Goal: Task Accomplishment & Management: Manage account settings

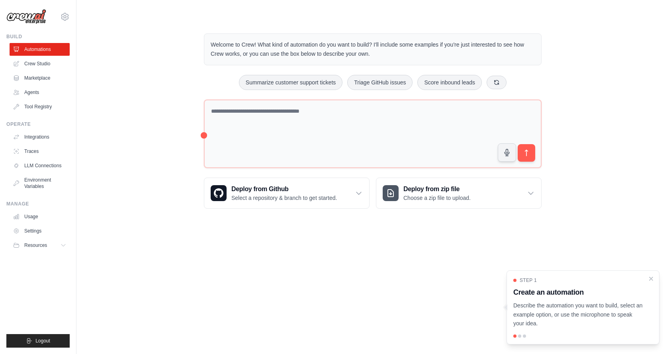
click at [519, 337] on div at bounding box center [519, 335] width 3 height 3
click at [518, 336] on div at bounding box center [519, 335] width 3 height 3
click at [524, 334] on div "Step 1 Create an automation Describe the automation you want to build, select a…" at bounding box center [582, 307] width 153 height 74
click at [650, 277] on icon "Close walkthrough" at bounding box center [651, 278] width 4 height 4
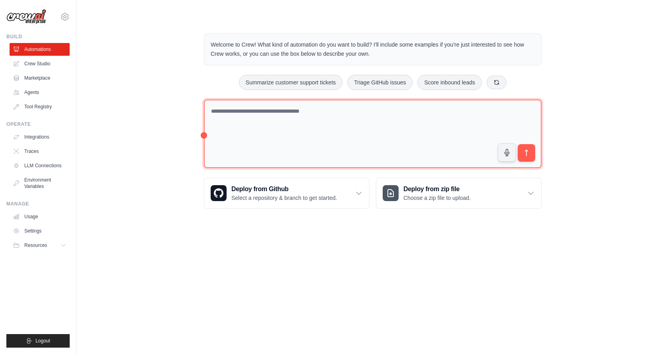
click at [273, 121] on textarea at bounding box center [373, 134] width 338 height 69
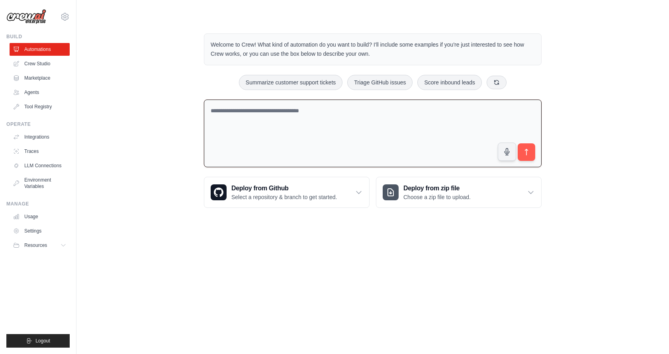
click at [269, 50] on p "Welcome to Crew! What kind of automation do you want to build? I'll include som…" at bounding box center [373, 49] width 324 height 18
click at [47, 92] on link "Agents" at bounding box center [40, 92] width 60 height 13
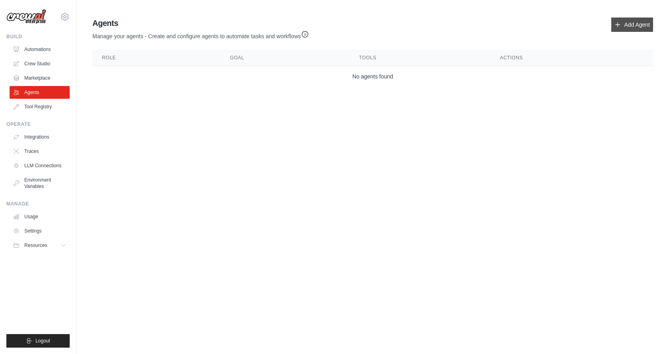
click at [622, 24] on link "Add Agent" at bounding box center [632, 25] width 42 height 14
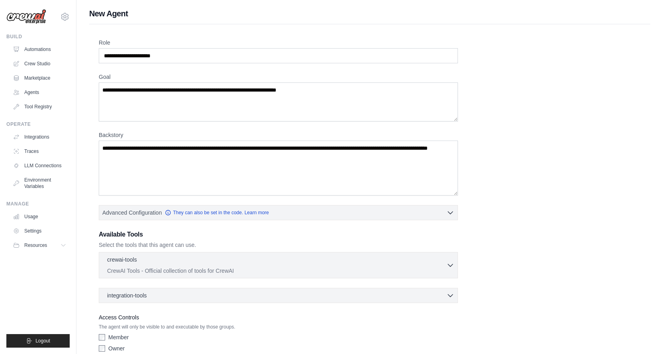
click at [210, 64] on div "Role Goal Backstory Advanced Configuration They can also be set in the code. Le…" at bounding box center [370, 197] width 542 height 317
click at [213, 57] on input "Role" at bounding box center [278, 55] width 359 height 15
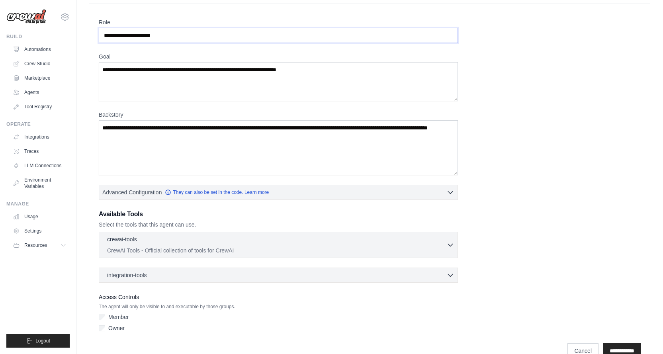
scroll to position [37, 0]
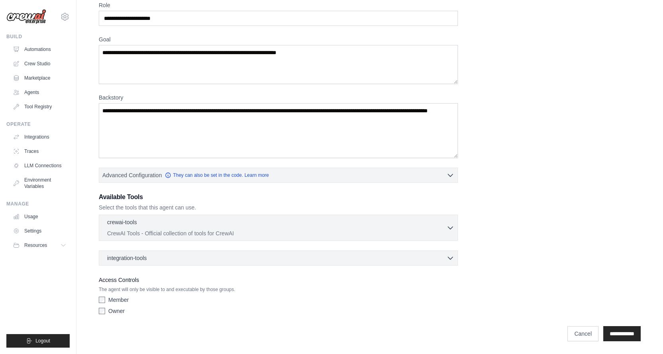
click at [168, 34] on div "Role Goal Backstory Advanced Configuration They can also be set in the code. Le…" at bounding box center [370, 159] width 542 height 317
click at [225, 222] on div "crewai-tools 0 selected" at bounding box center [276, 223] width 339 height 10
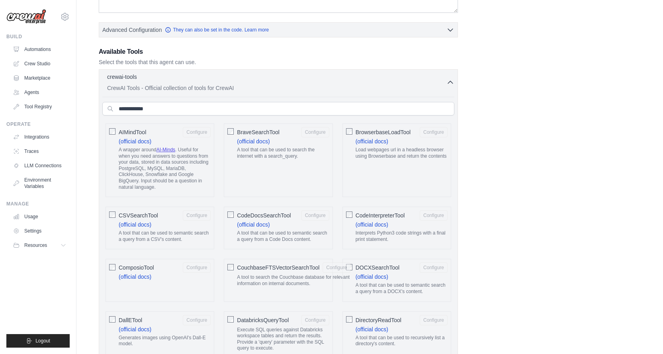
scroll to position [197, 0]
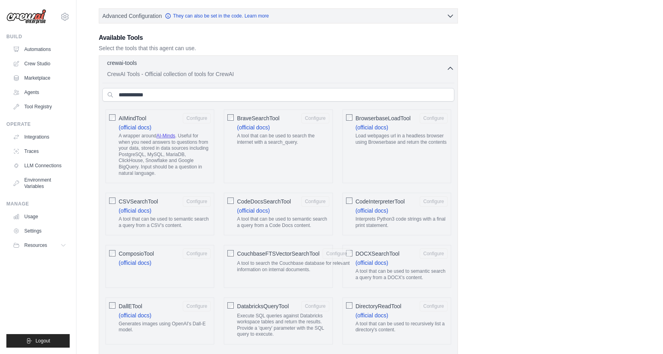
click at [113, 156] on div "AIMindTool Configure (official docs) A wrapper around AI-Minds . Useful for whe…" at bounding box center [159, 146] width 109 height 74
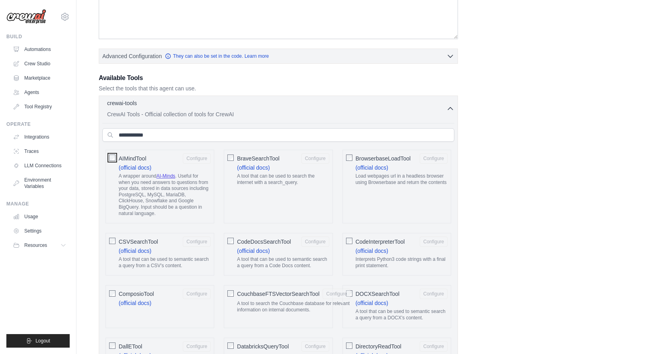
scroll to position [0, 0]
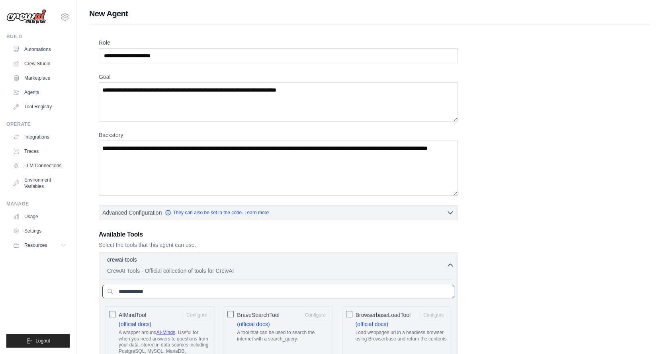
click at [227, 290] on input "text" at bounding box center [278, 292] width 352 height 14
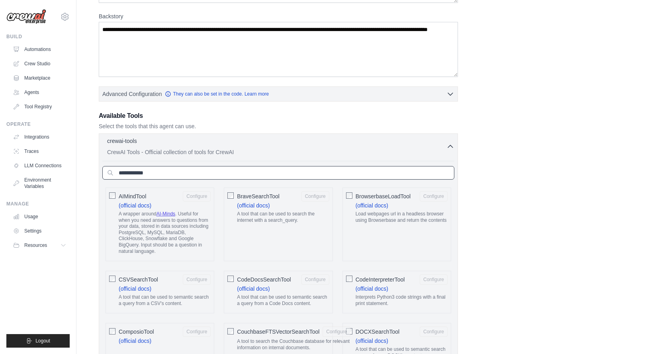
scroll to position [119, 0]
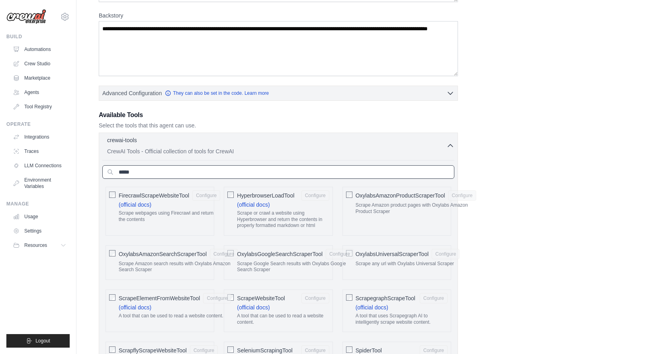
type input "*****"
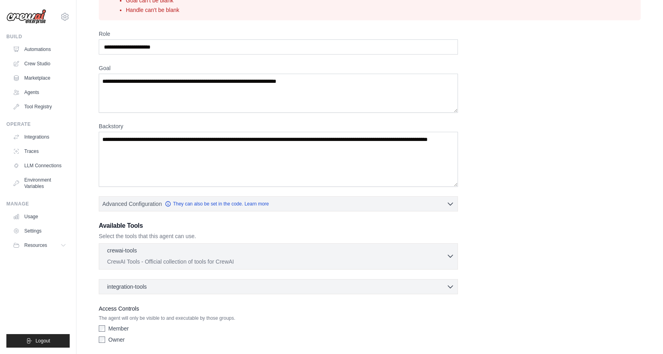
scroll to position [98, 0]
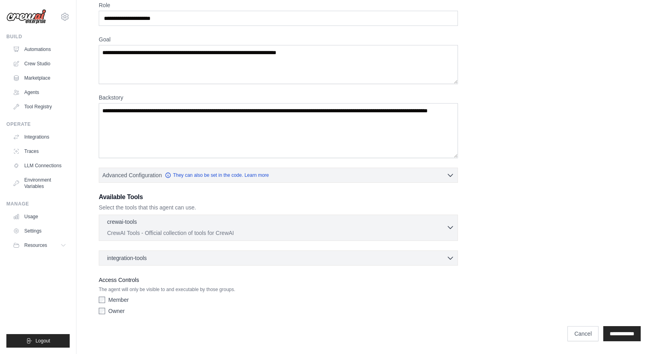
click at [308, 223] on div "crewai-tools 0 selected" at bounding box center [276, 223] width 339 height 10
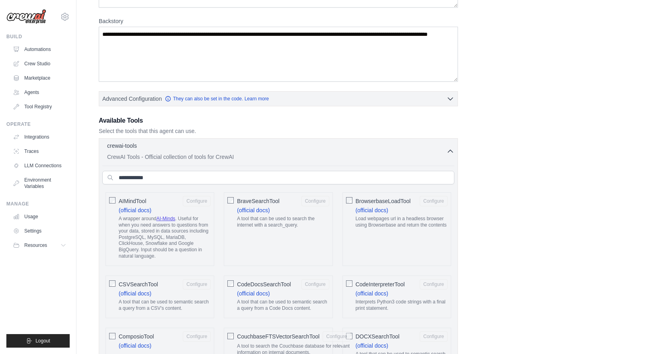
scroll to position [178, 0]
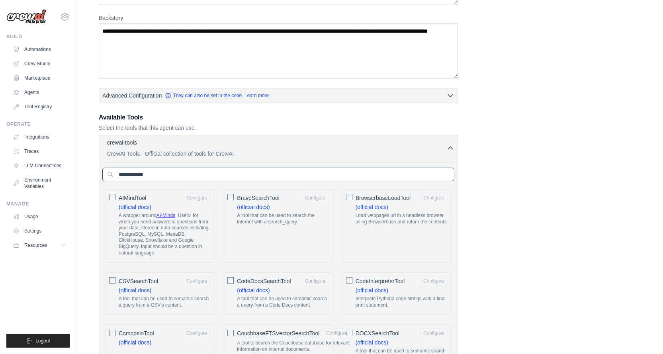
click at [201, 175] on input "text" at bounding box center [278, 175] width 352 height 14
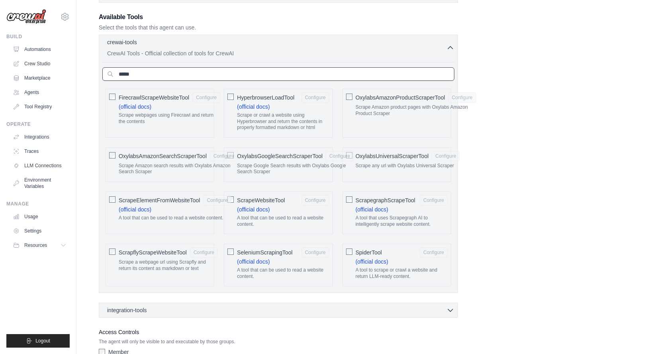
scroll to position [297, 0]
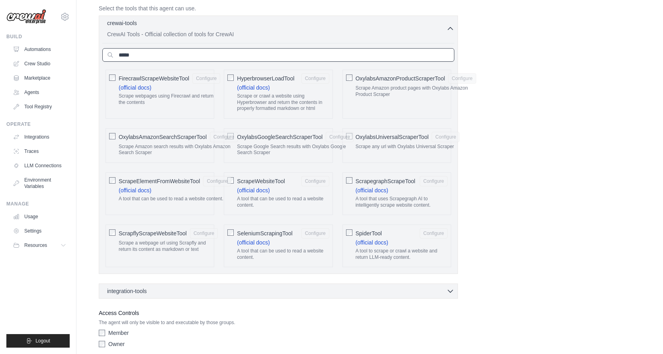
type input "*****"
click at [203, 233] on button "Configure" at bounding box center [204, 233] width 28 height 10
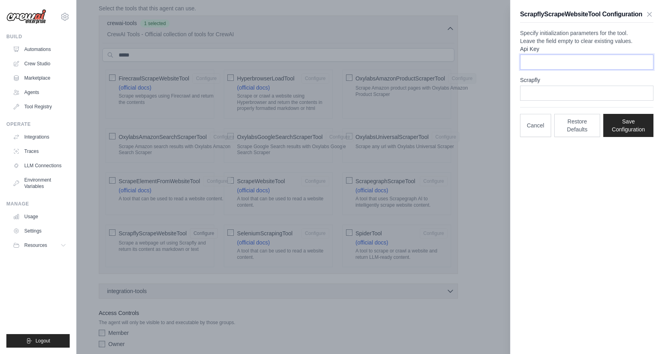
click at [543, 70] on input "Api Key" at bounding box center [586, 62] width 133 height 15
click at [578, 101] on input "Scrapfly" at bounding box center [586, 93] width 133 height 15
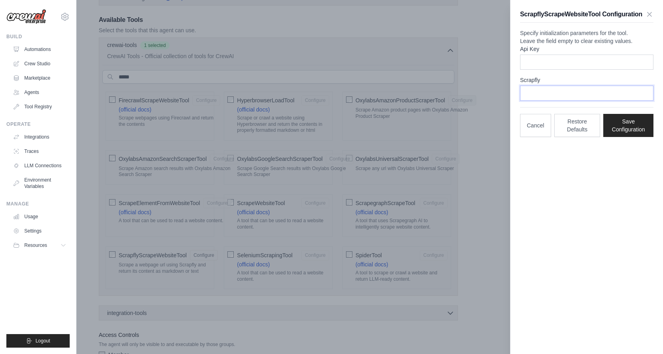
scroll to position [257, 0]
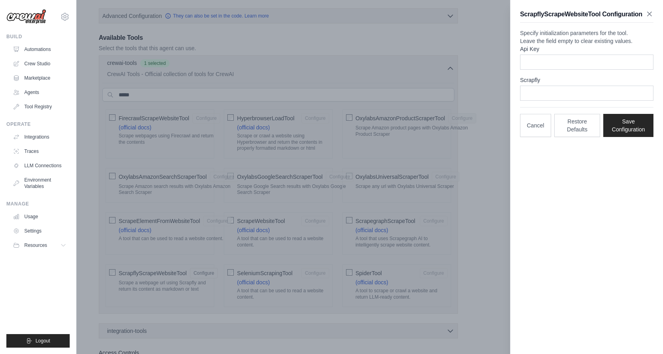
click at [652, 12] on icon "button" at bounding box center [649, 14] width 8 height 8
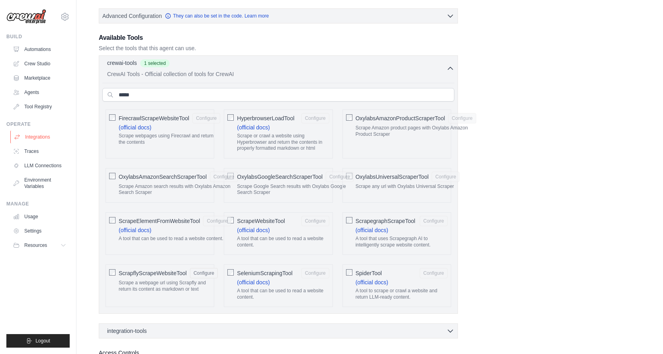
click at [41, 136] on link "Integrations" at bounding box center [40, 137] width 60 height 13
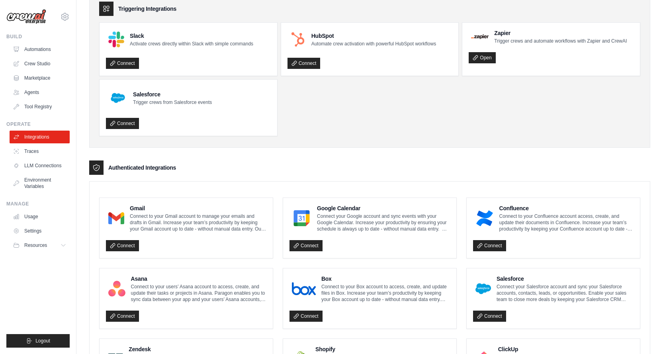
scroll to position [37, 0]
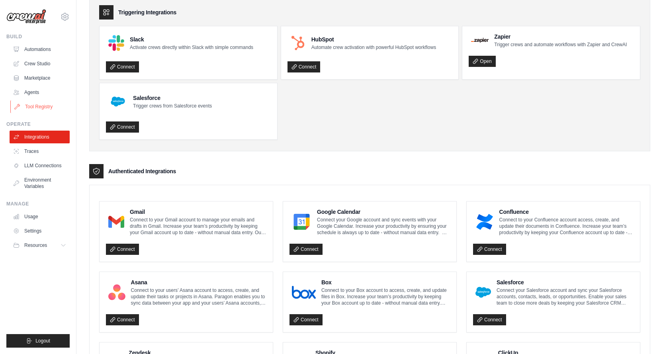
click at [47, 104] on link "Tool Registry" at bounding box center [40, 106] width 60 height 13
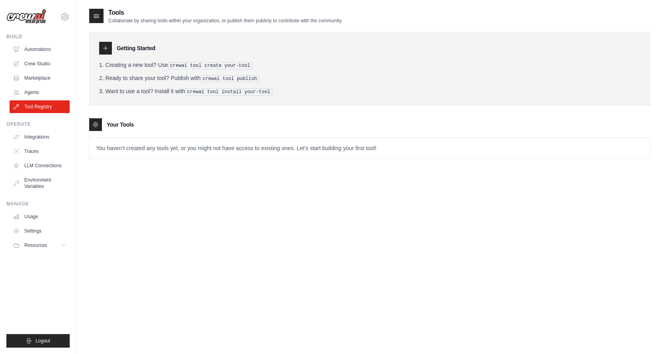
click at [153, 149] on p "You haven't created any tools yet, or you might not have access to existing one…" at bounding box center [370, 148] width 560 height 21
click at [107, 47] on icon at bounding box center [105, 48] width 6 height 6
click at [100, 48] on div at bounding box center [105, 48] width 13 height 13
click at [138, 47] on h3 "Getting Started" at bounding box center [136, 48] width 39 height 8
click at [98, 16] on icon at bounding box center [96, 16] width 5 height 3
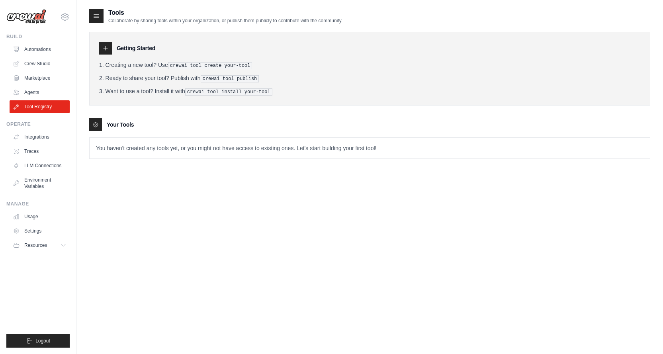
click at [53, 74] on link "Marketplace" at bounding box center [40, 78] width 60 height 13
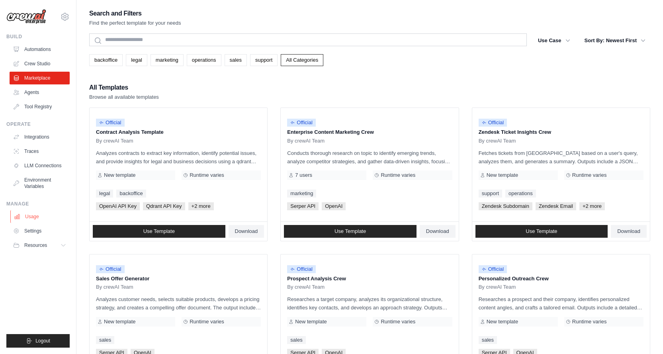
click at [48, 217] on link "Usage" at bounding box center [40, 216] width 60 height 13
